Goal: Task Accomplishment & Management: Manage account settings

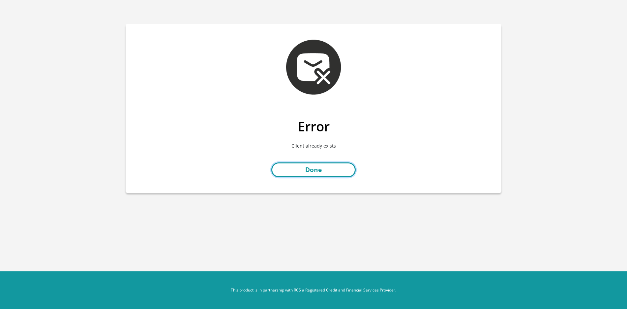
click at [336, 166] on link "Done" at bounding box center [313, 169] width 84 height 15
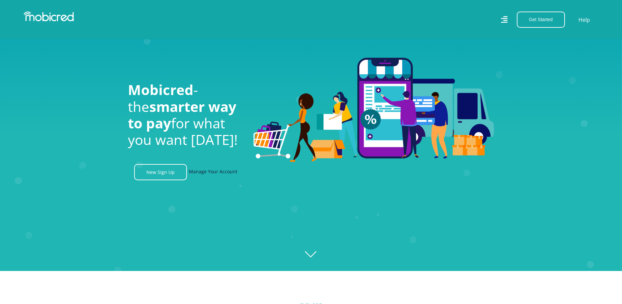
scroll to position [33, 0]
click at [212, 171] on link "Manage Your Account" at bounding box center [213, 172] width 48 height 16
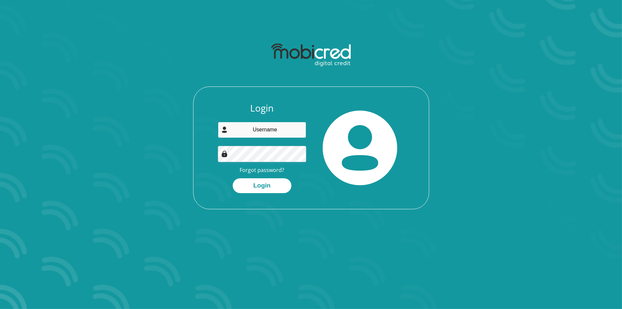
click at [259, 130] on input "email" at bounding box center [262, 130] width 88 height 16
type input "[EMAIL_ADDRESS][DOMAIN_NAME]"
click at [268, 171] on link "Forgot password?" at bounding box center [262, 169] width 45 height 7
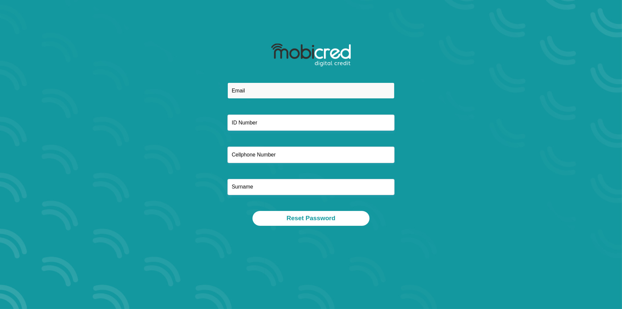
click at [303, 92] on input "email" at bounding box center [311, 90] width 167 height 16
type input "petersoncourtney0@gmail.com"
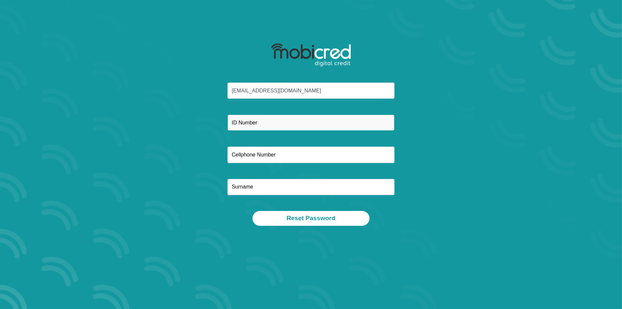
click at [284, 129] on input "text" at bounding box center [311, 122] width 167 height 16
type input "0009070240081"
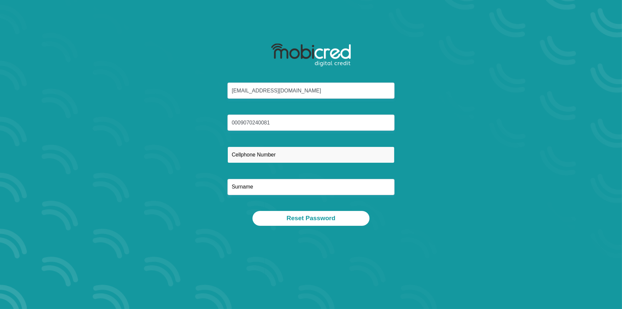
click at [287, 146] on input "text" at bounding box center [311, 154] width 167 height 16
type input "0613967322"
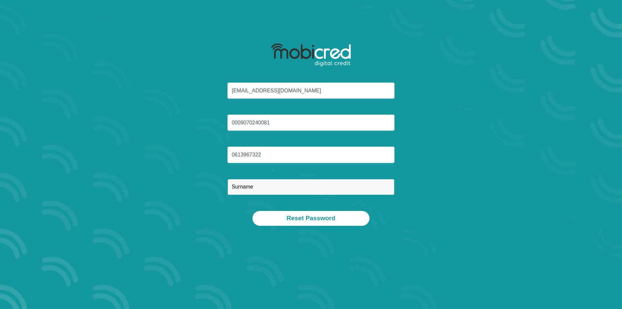
click at [277, 190] on input "text" at bounding box center [311, 187] width 167 height 16
type input "Potgieter"
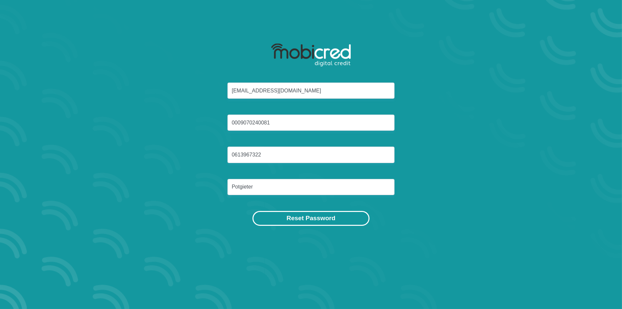
click at [309, 211] on button "Reset Password" at bounding box center [311, 218] width 117 height 15
